Goal: Navigation & Orientation: Find specific page/section

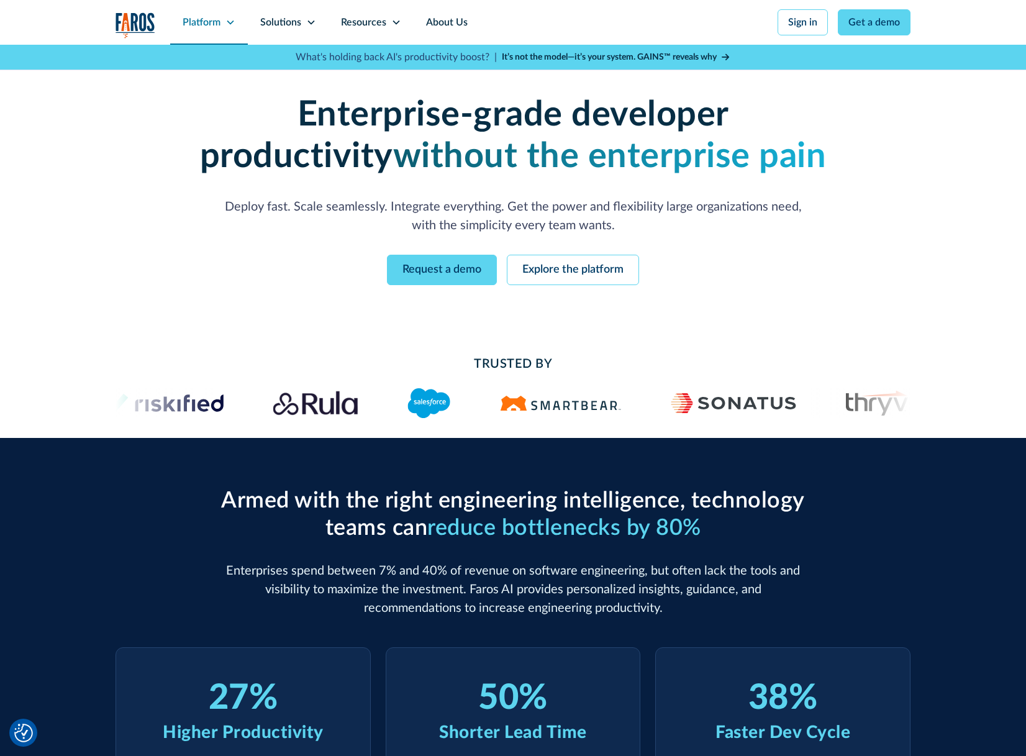
click at [209, 30] on div "Platform" at bounding box center [209, 22] width 78 height 45
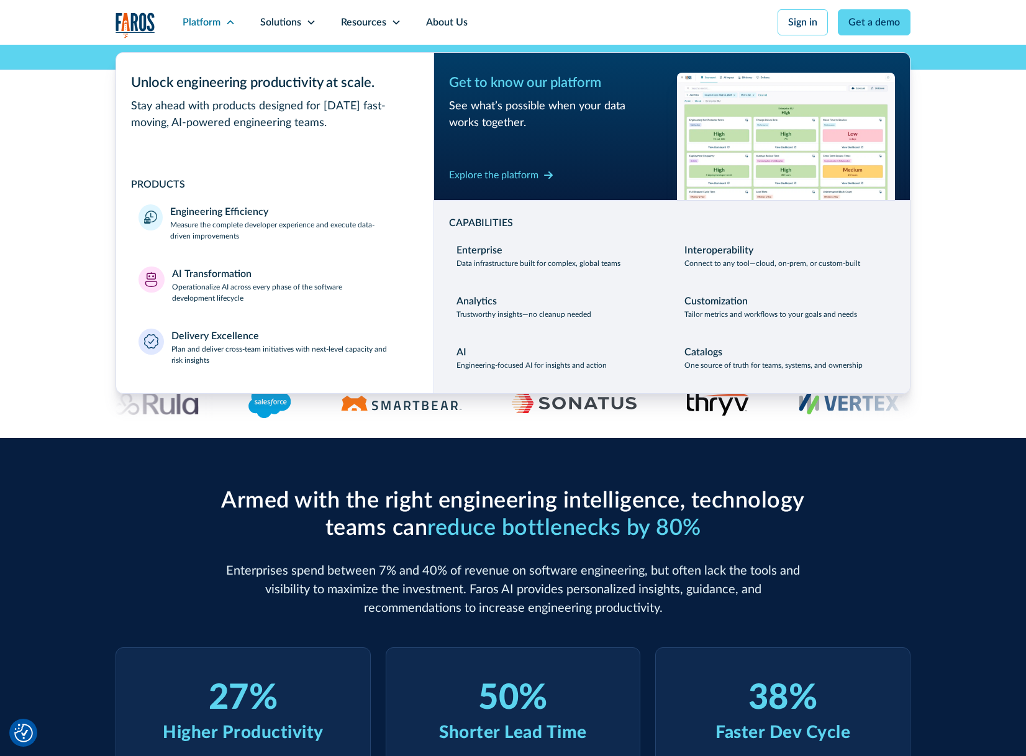
click at [199, 469] on div "Armed with the right engineering intelligence, technology teams can reduce bott…" at bounding box center [513, 674] width 795 height 472
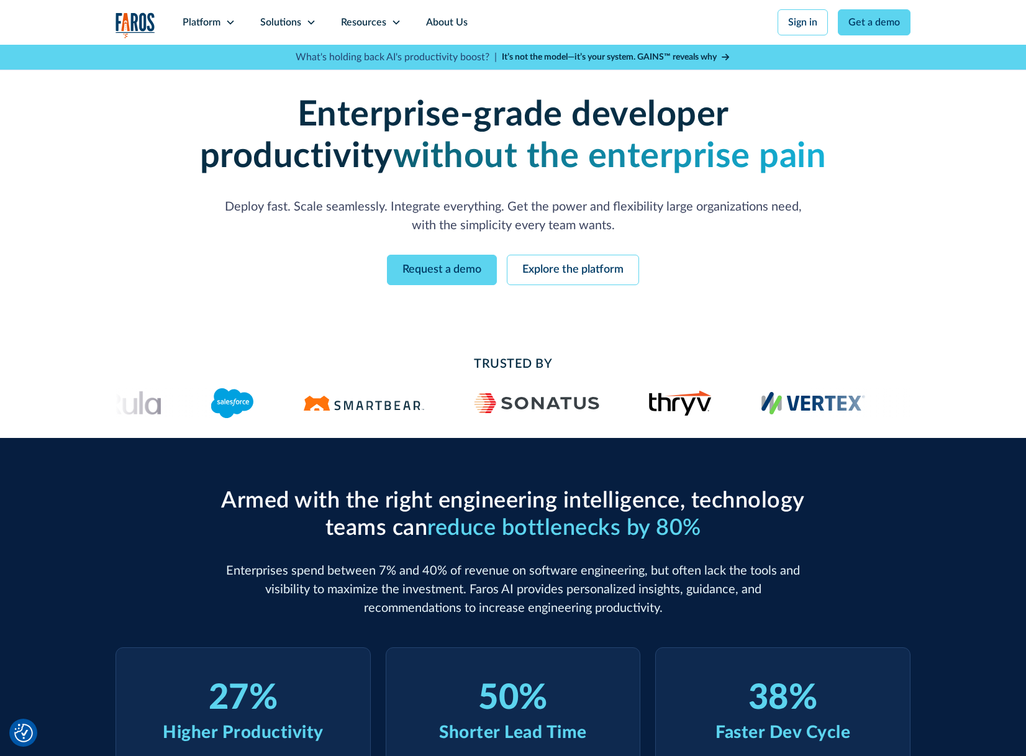
click at [132, 27] on img "home" at bounding box center [136, 24] width 40 height 25
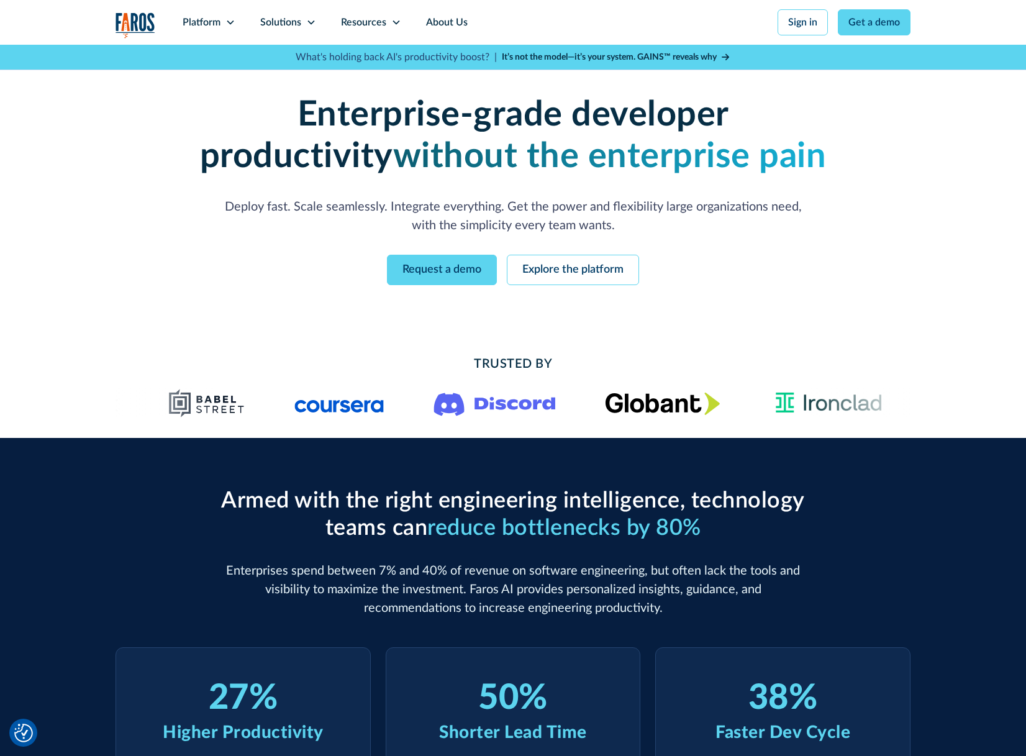
click at [145, 27] on img "home" at bounding box center [136, 24] width 40 height 25
